Goal: Use online tool/utility: Utilize a website feature to perform a specific function

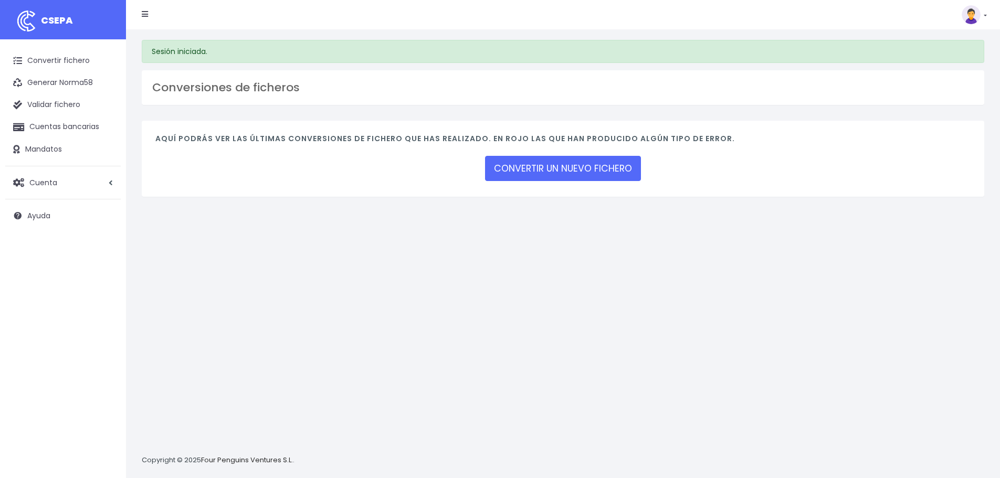
click at [537, 169] on link "CONVERTIR UN NUEVO FICHERO" at bounding box center [563, 168] width 156 height 25
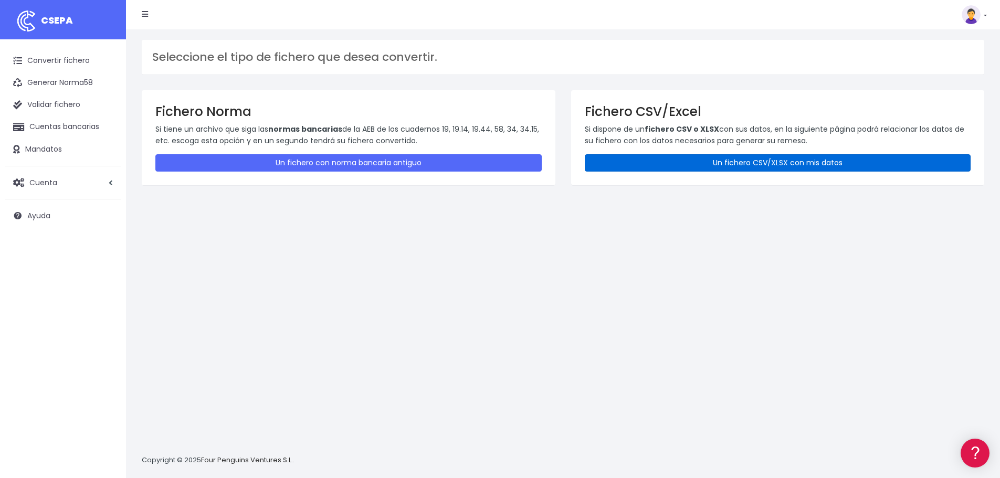
click at [732, 161] on link "Un fichero CSV/XLSX con mis datos" at bounding box center [778, 162] width 386 height 17
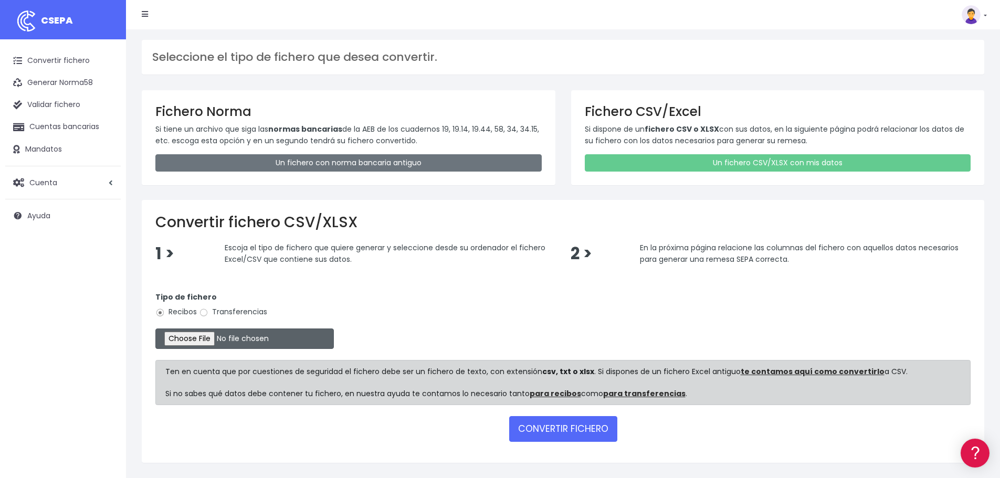
click at [180, 340] on input "file" at bounding box center [244, 339] width 179 height 20
type input "C:\fakepath\15.08 REMESA.csv"
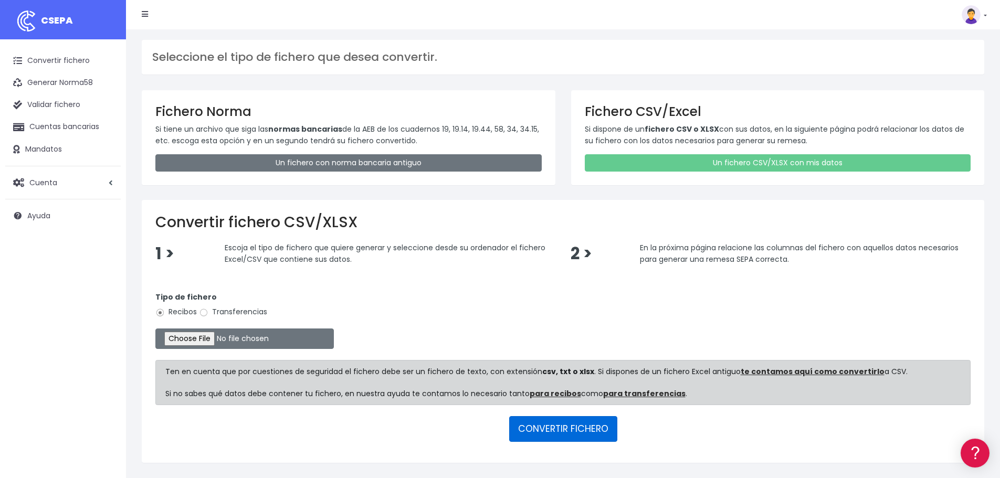
click at [568, 433] on button "CONVERTIR FICHERO" at bounding box center [563, 428] width 108 height 25
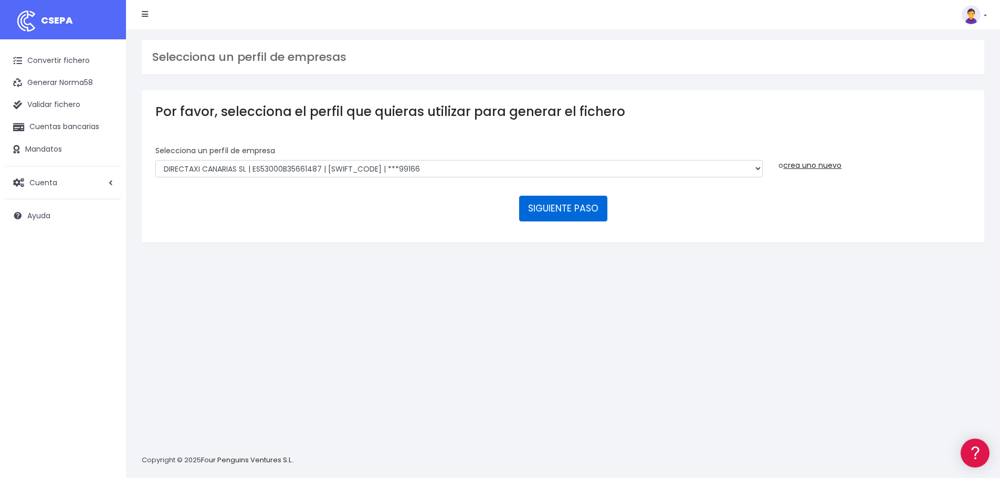
click at [560, 206] on button "SIGUIENTE PASO" at bounding box center [563, 208] width 88 height 25
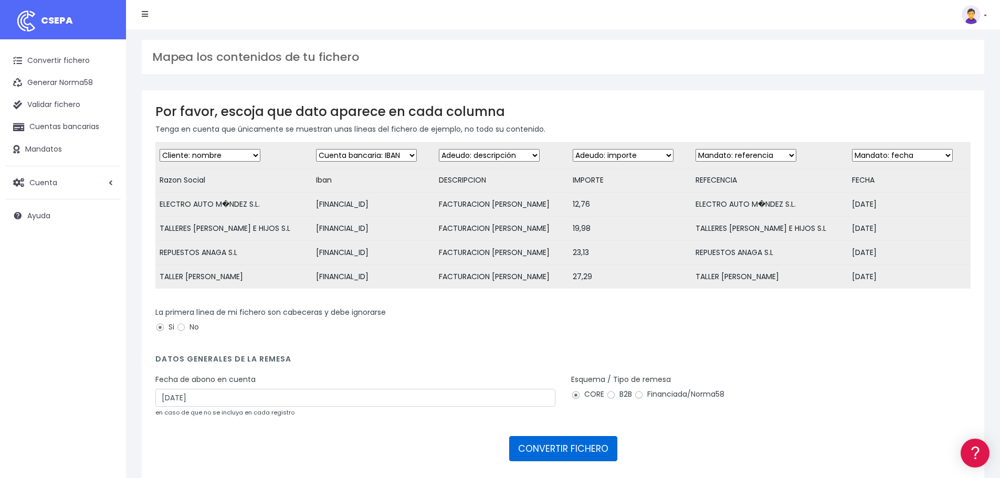
click at [564, 461] on button "CONVERTIR FICHERO" at bounding box center [563, 448] width 108 height 25
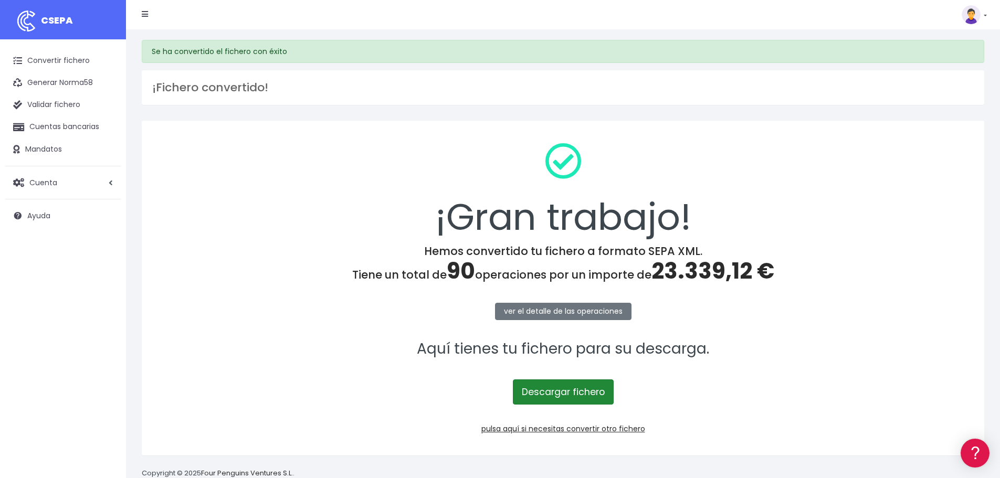
click at [566, 392] on link "Descargar fichero" at bounding box center [563, 392] width 101 height 25
click at [65, 109] on link "Validar fichero" at bounding box center [63, 105] width 116 height 22
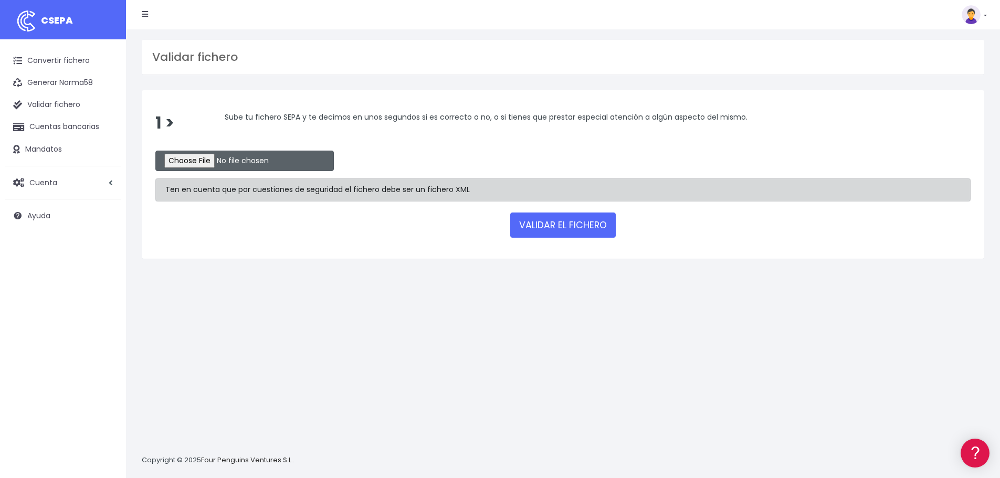
click at [220, 159] on input "file" at bounding box center [244, 161] width 179 height 20
type input "C:\fakepath\1508remesacsv.xml"
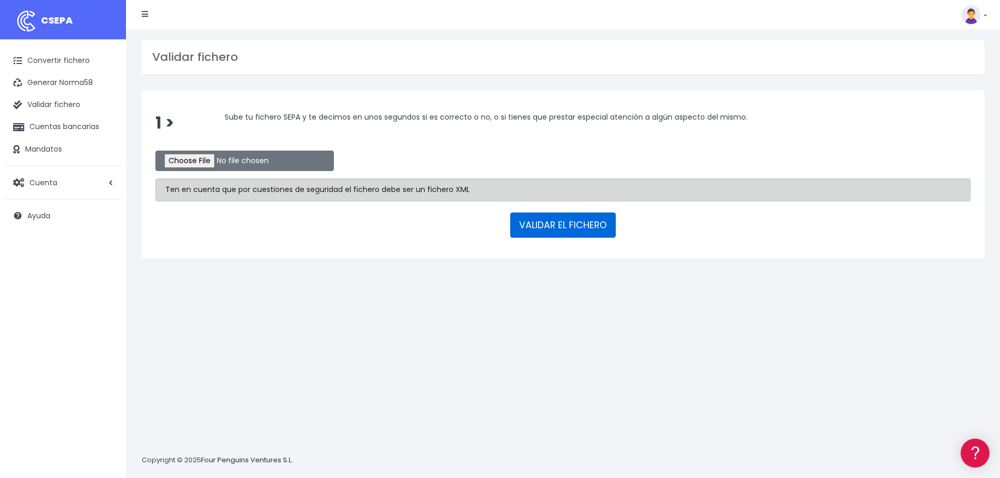
click at [555, 223] on button "VALIDAR EL FICHERO" at bounding box center [563, 225] width 106 height 25
